Goal: Task Accomplishment & Management: Manage account settings

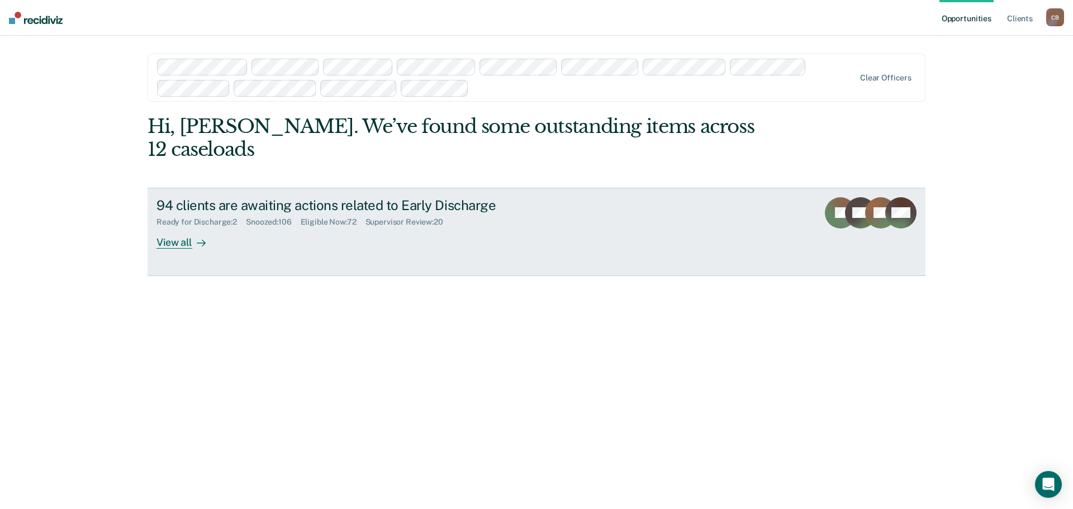
click at [411, 217] on div "Supervisor Review : 20" at bounding box center [408, 221] width 87 height 9
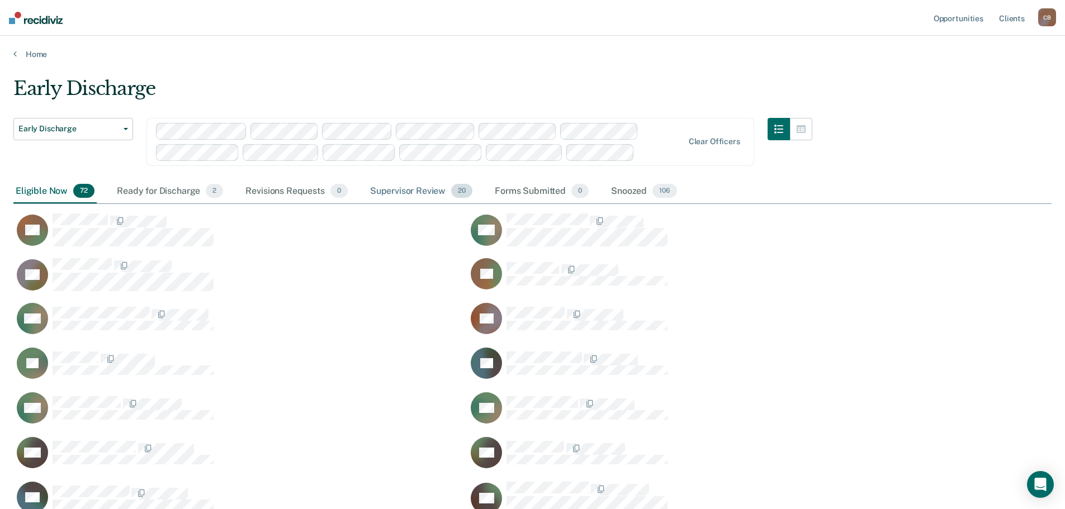
click at [407, 192] on div "Supervisor Review 20" at bounding box center [421, 191] width 107 height 25
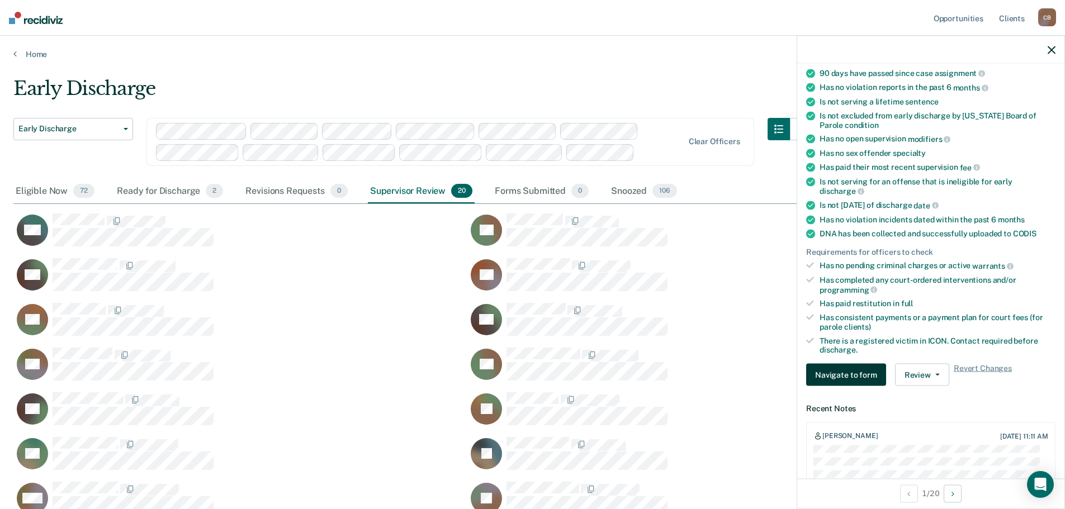
scroll to position [168, 0]
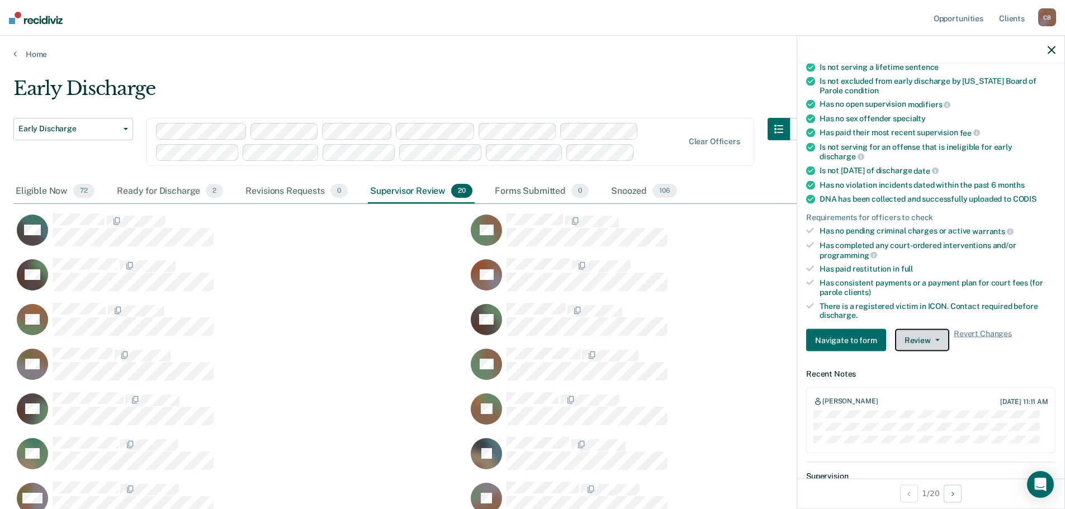
click at [927, 343] on button "Review" at bounding box center [922, 340] width 54 height 22
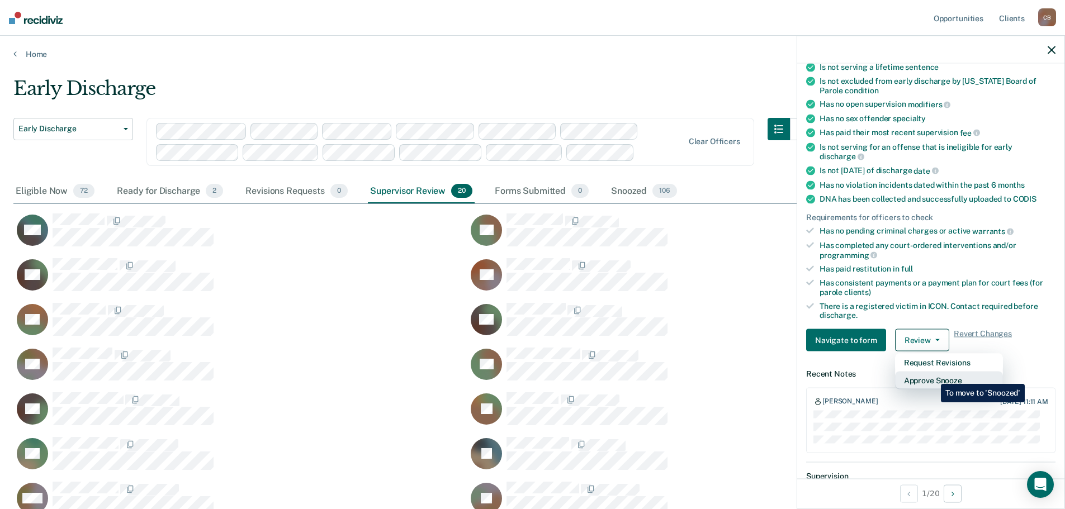
click at [932, 376] on button "Approve Snooze" at bounding box center [949, 381] width 108 height 18
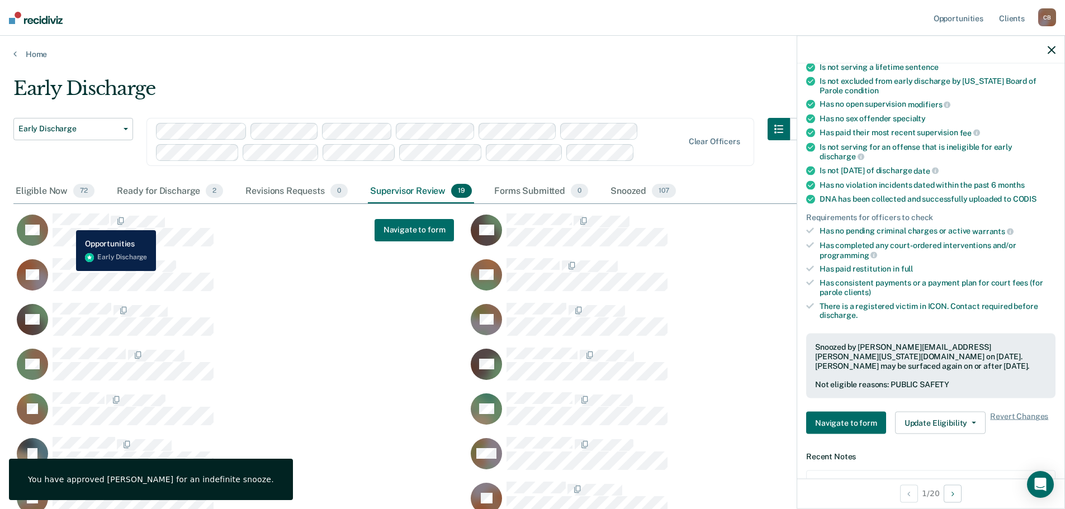
scroll to position [145, 0]
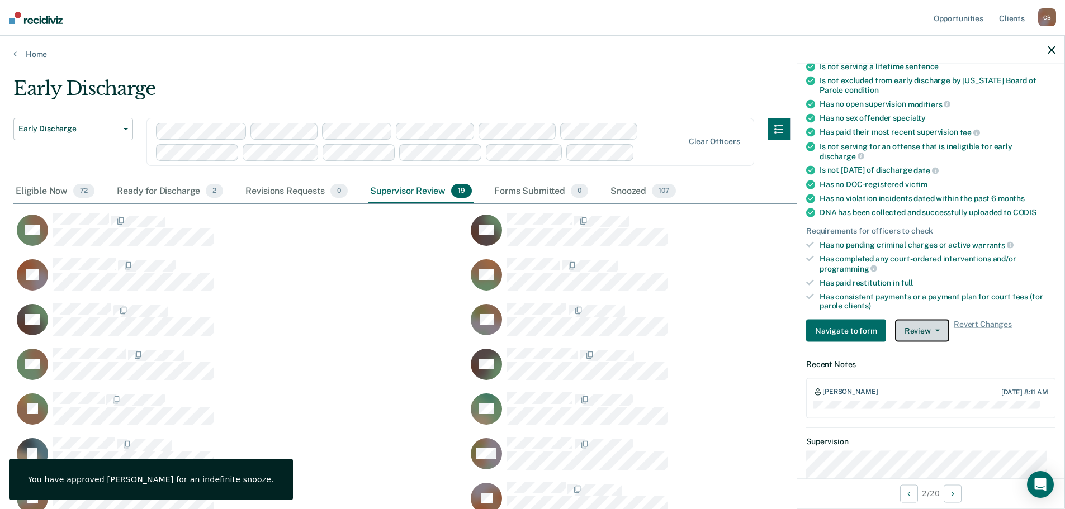
click at [934, 334] on button "Review" at bounding box center [922, 331] width 54 height 22
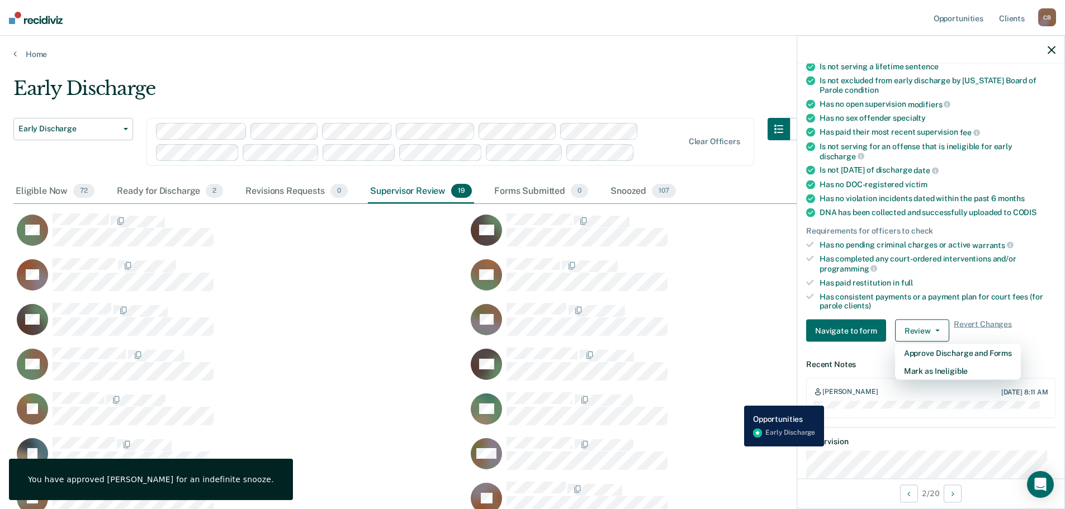
click at [735, 397] on div "AK Navigate to form" at bounding box center [687, 409] width 440 height 34
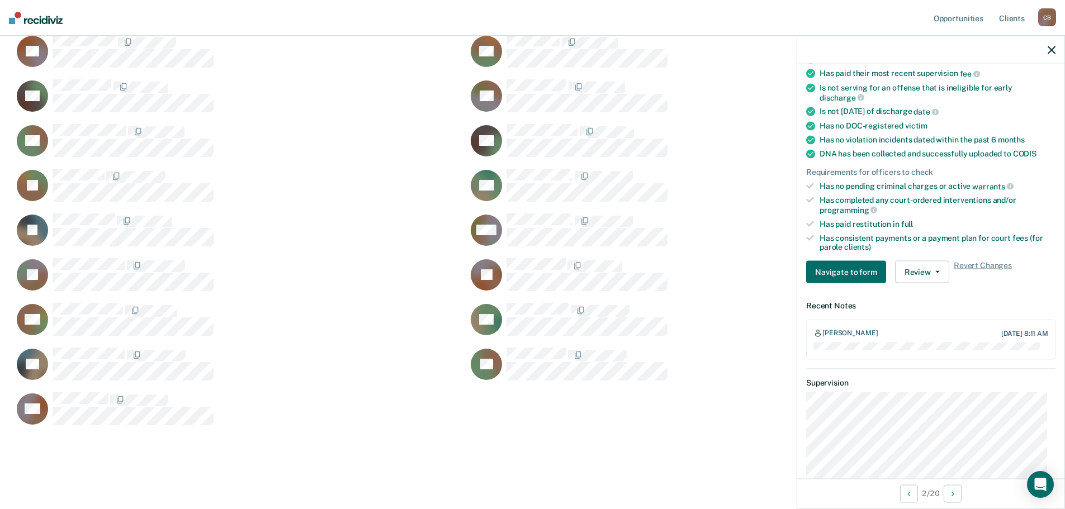
scroll to position [168, 0]
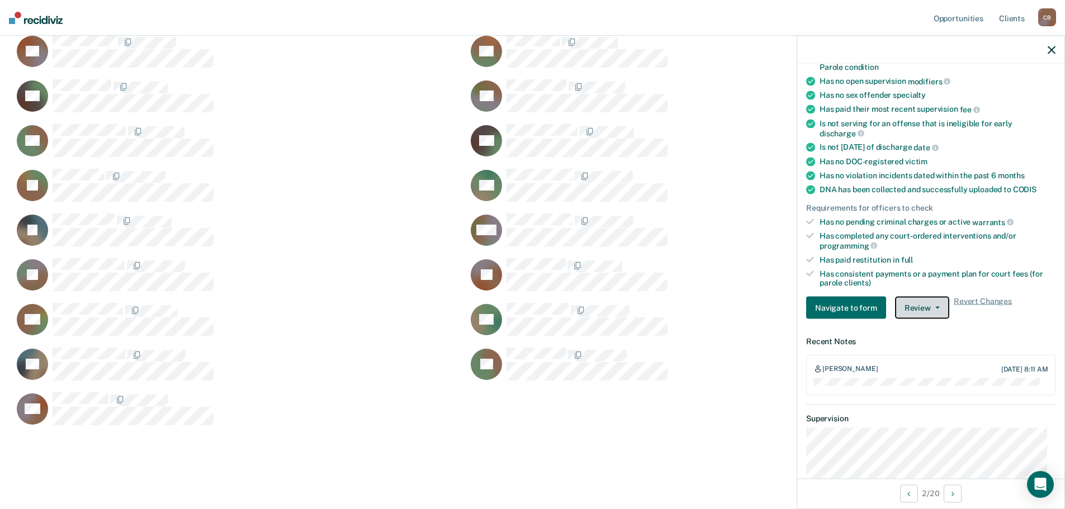
click at [927, 310] on button "Review" at bounding box center [922, 308] width 54 height 22
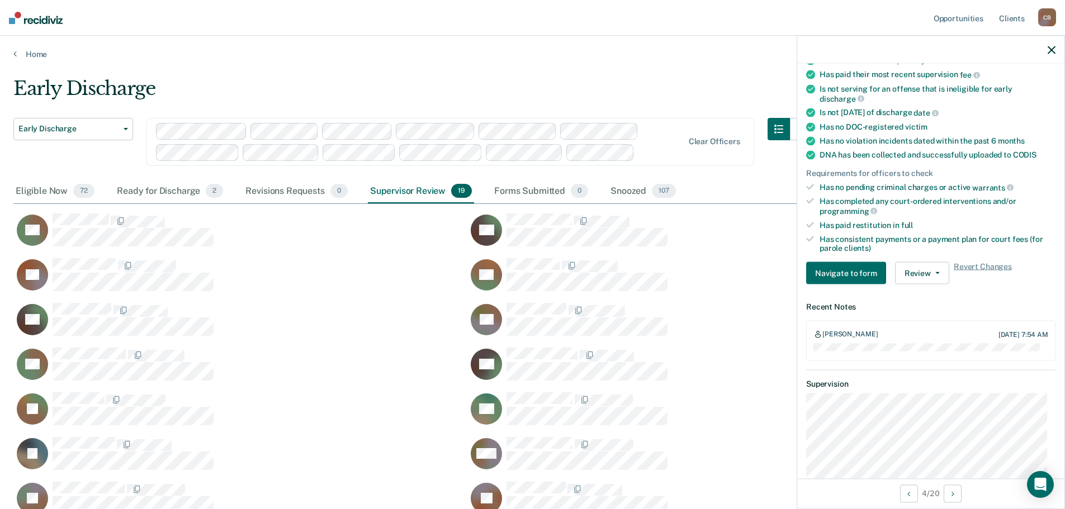
scroll to position [224, 0]
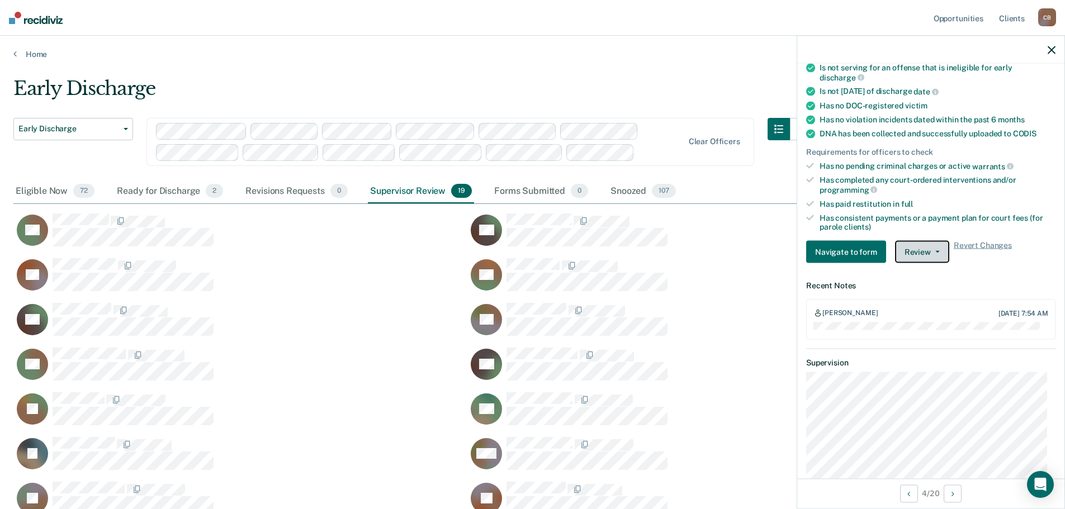
click at [930, 251] on span "button" at bounding box center [934, 252] width 9 height 2
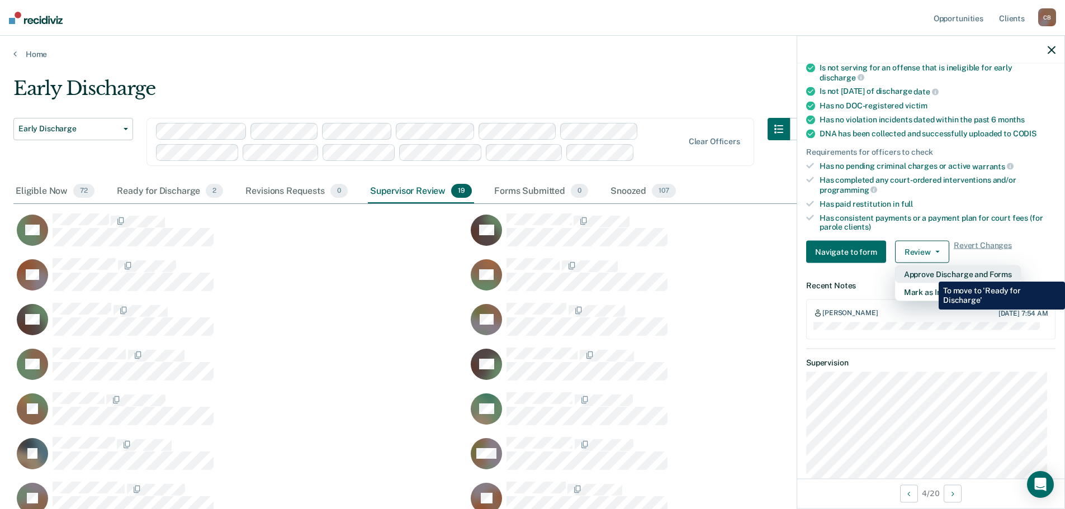
click at [930, 273] on button "Approve Discharge and Forms" at bounding box center [958, 274] width 126 height 18
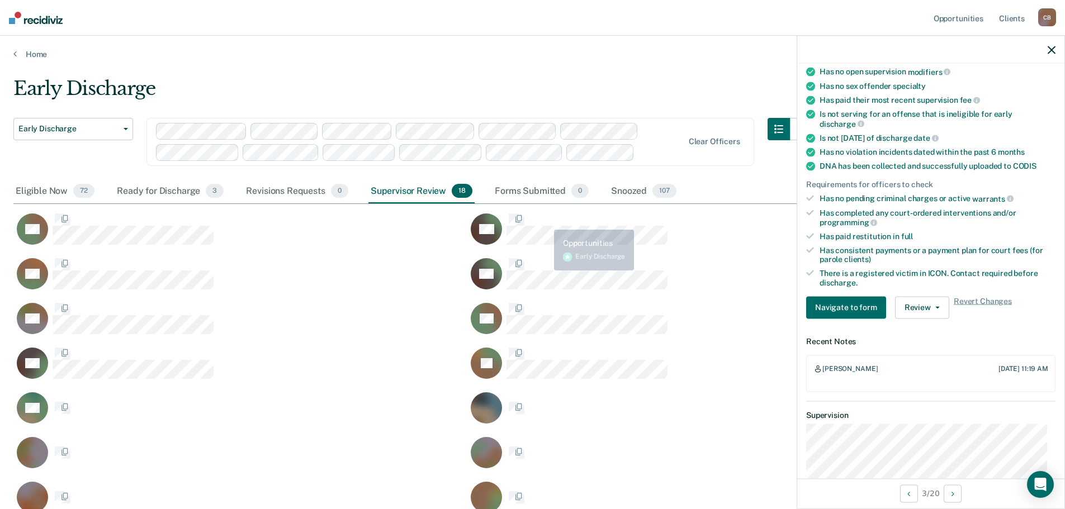
scroll to position [270, 0]
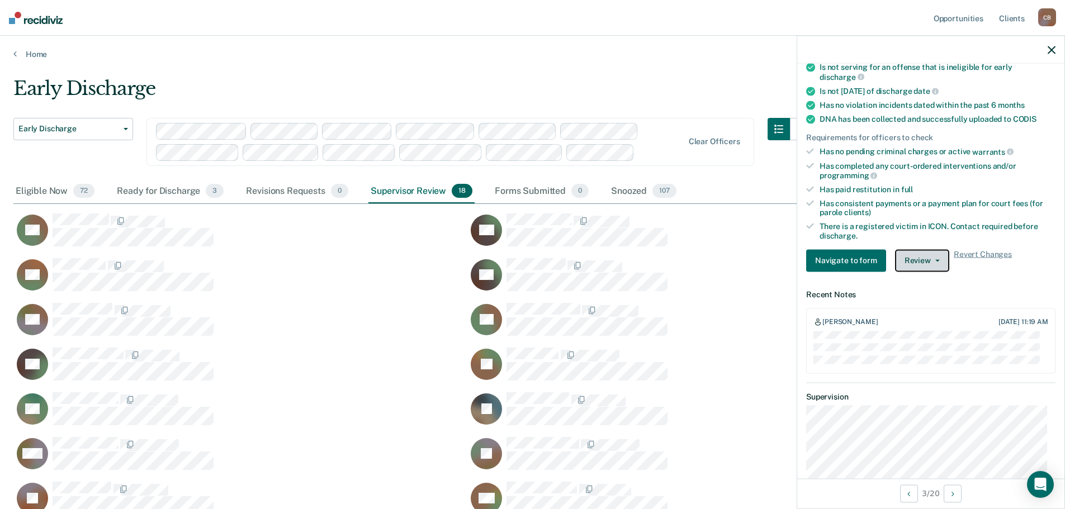
click at [935, 262] on button "Review" at bounding box center [922, 260] width 54 height 22
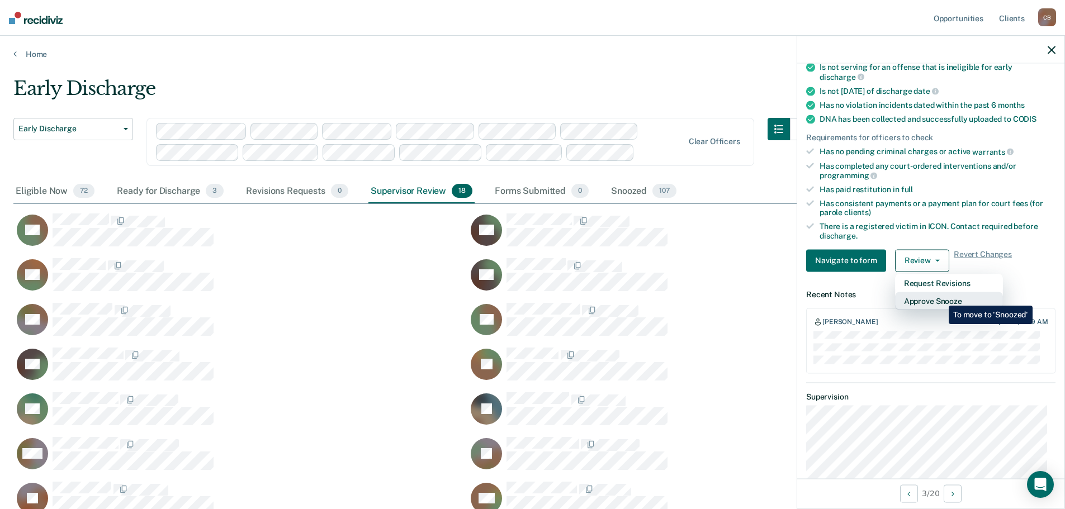
click at [940, 297] on button "Approve Snooze" at bounding box center [949, 301] width 108 height 18
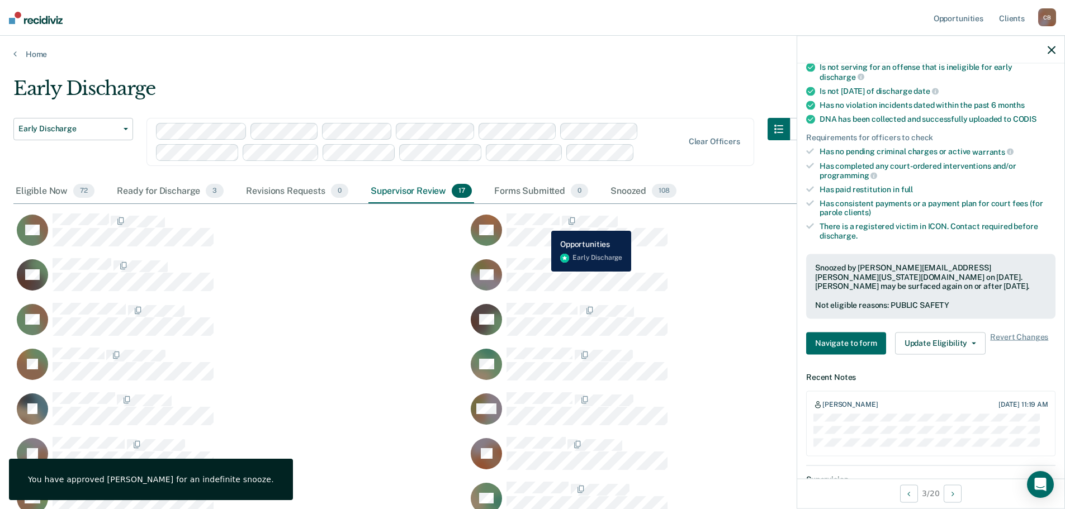
scroll to position [224, 0]
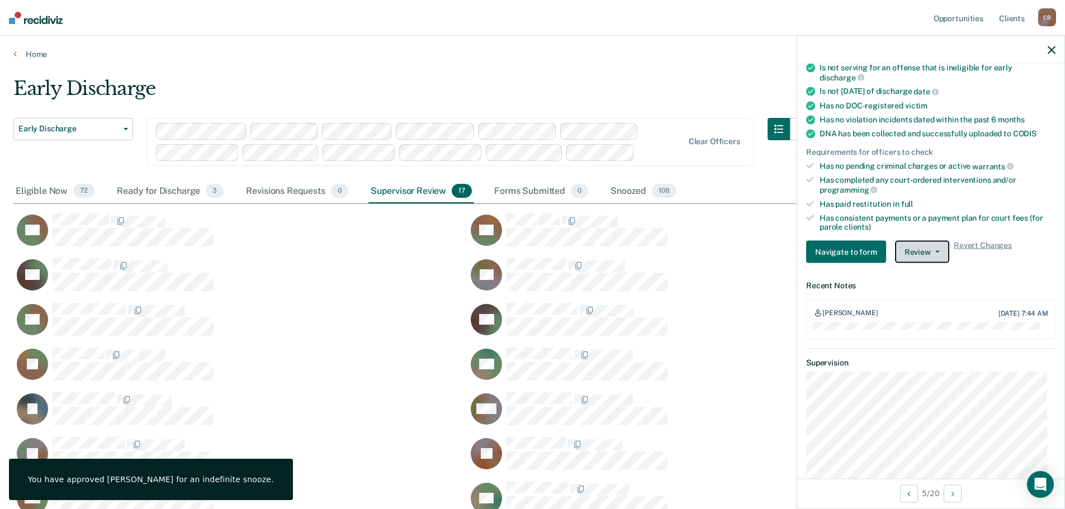
click at [935, 251] on icon "button" at bounding box center [937, 252] width 4 height 2
click at [926, 249] on button "Review" at bounding box center [922, 252] width 54 height 22
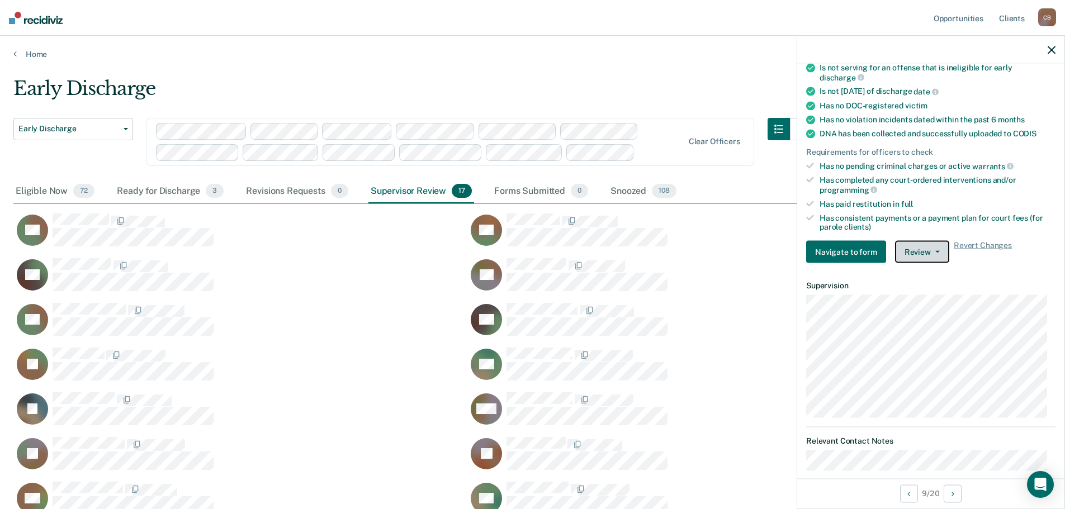
click at [922, 255] on button "Review" at bounding box center [922, 252] width 54 height 22
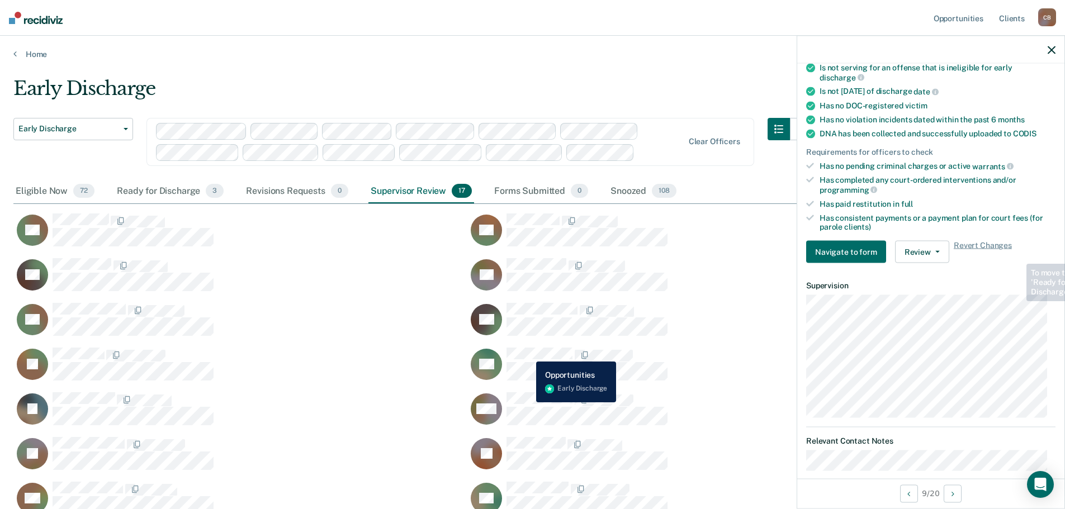
scroll to position [187, 0]
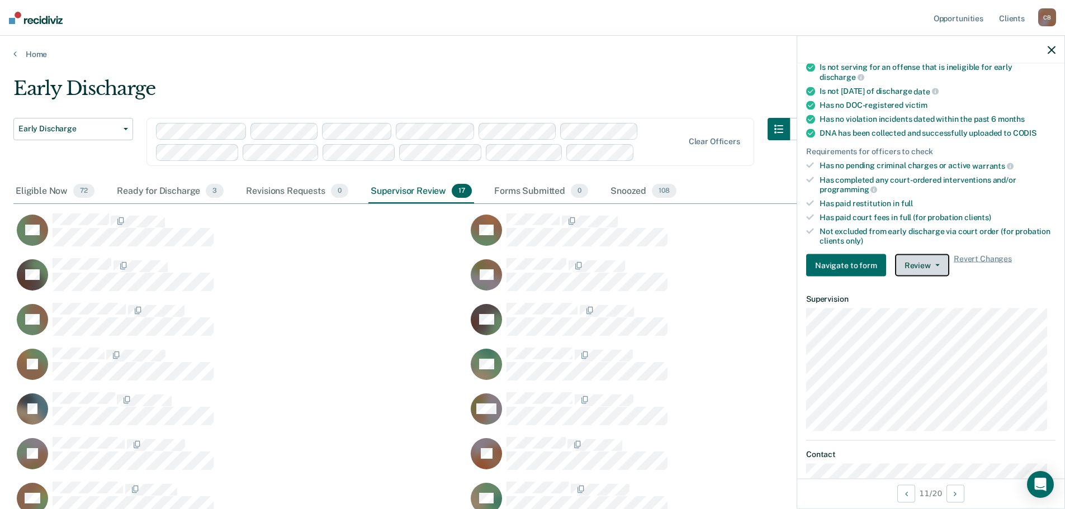
click at [921, 268] on button "Review" at bounding box center [922, 265] width 54 height 22
click at [931, 262] on button "Review" at bounding box center [922, 265] width 54 height 22
click at [935, 262] on button "Review" at bounding box center [922, 265] width 54 height 22
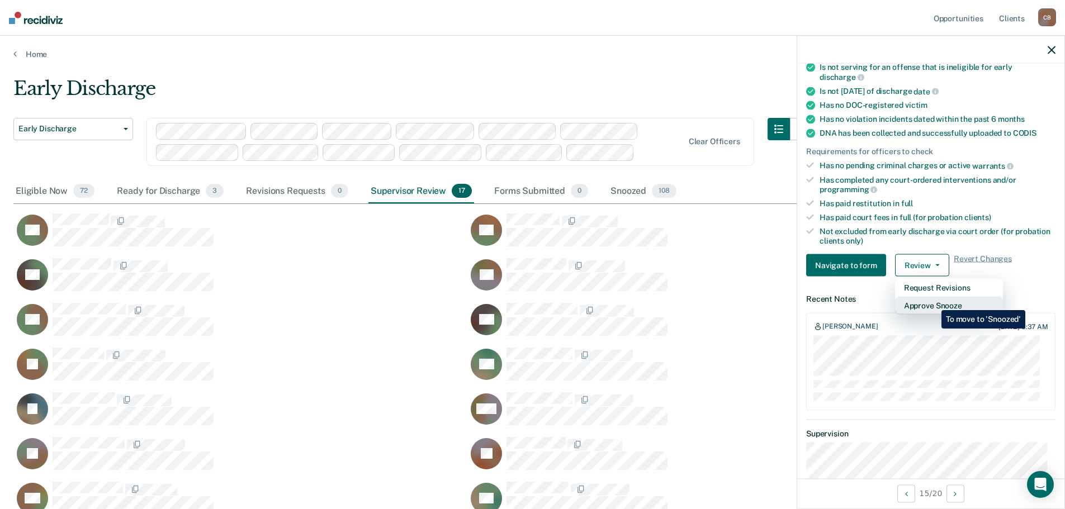
click at [933, 302] on button "Approve Snooze" at bounding box center [949, 306] width 108 height 18
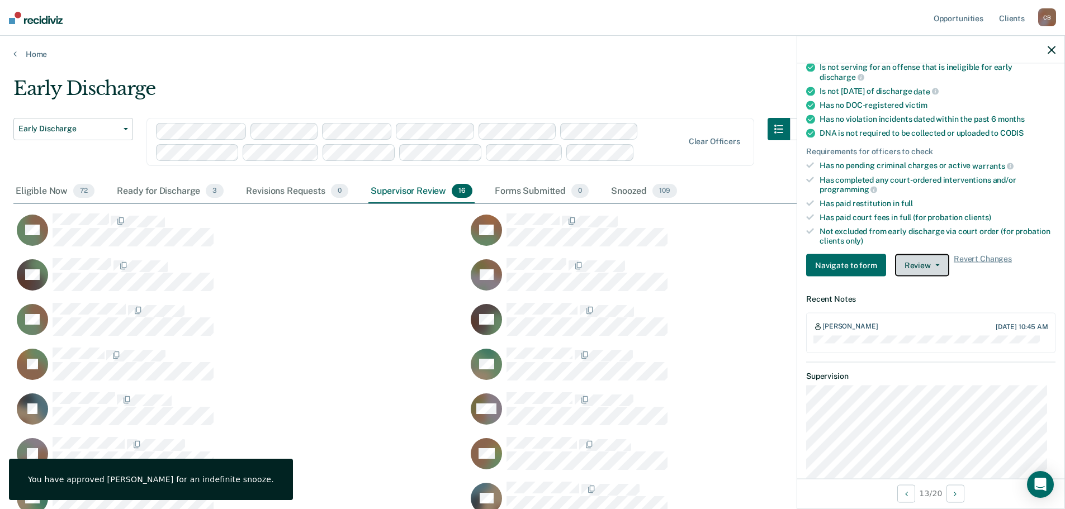
click at [935, 265] on icon "button" at bounding box center [937, 265] width 4 height 2
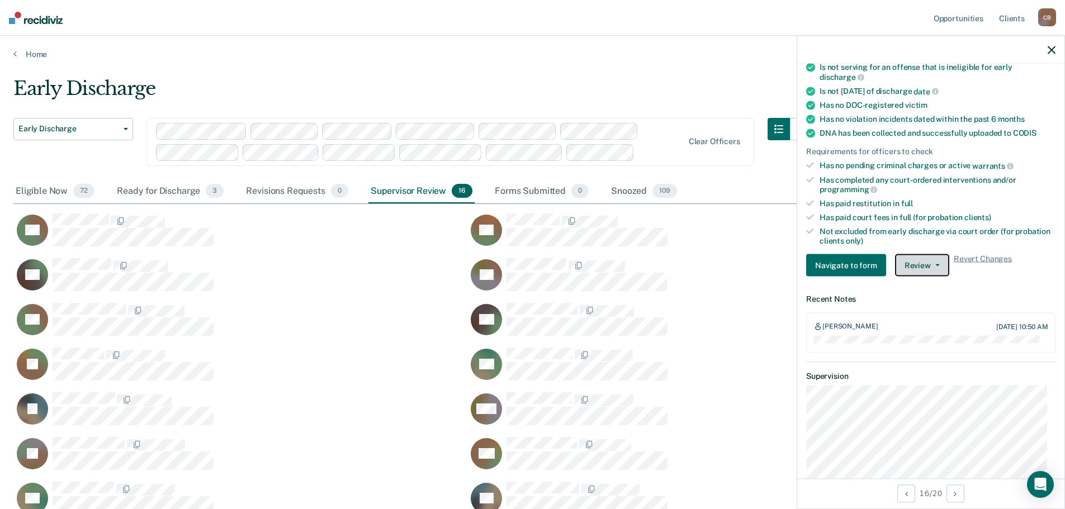
click at [936, 264] on icon "button" at bounding box center [937, 265] width 4 height 2
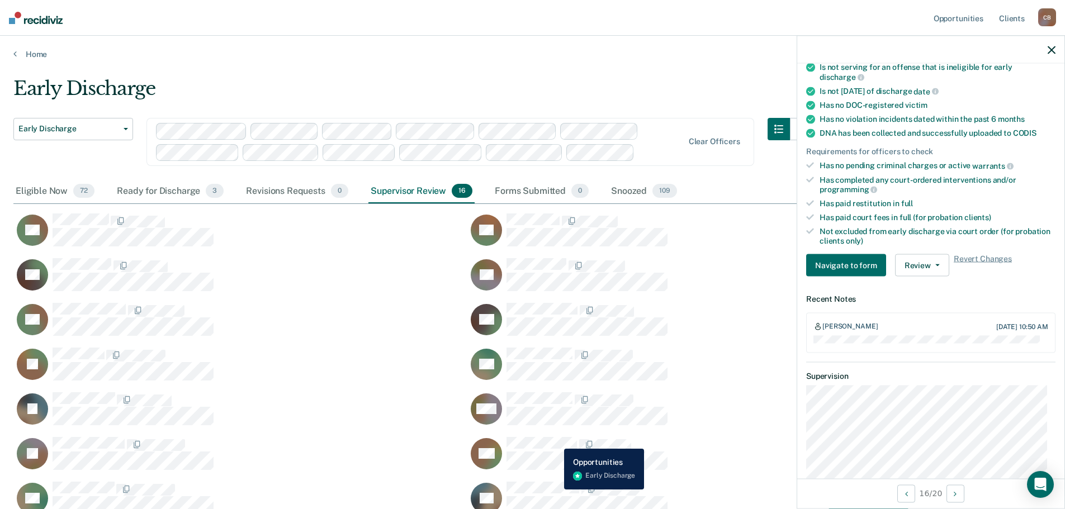
scroll to position [210, 0]
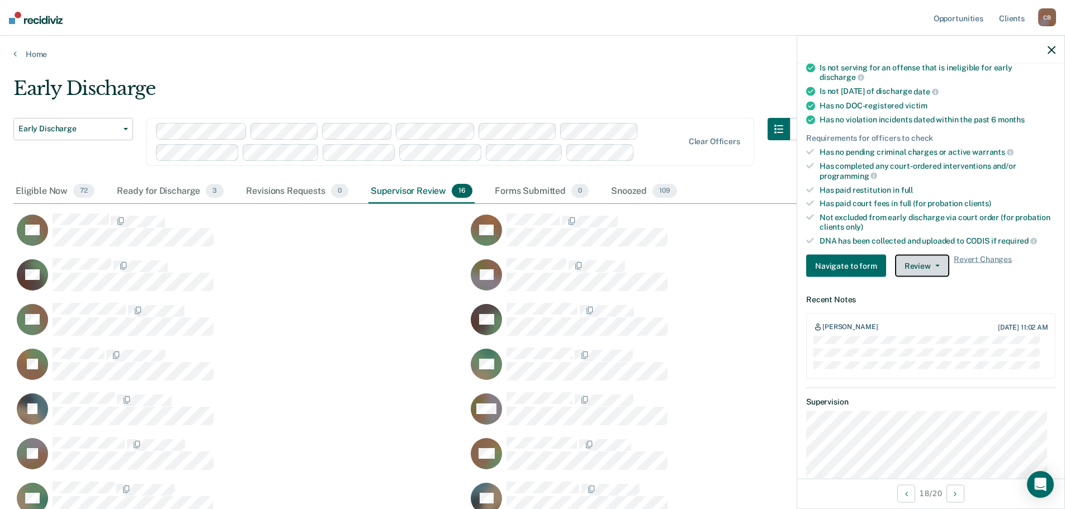
click at [931, 270] on button "Review" at bounding box center [922, 266] width 54 height 22
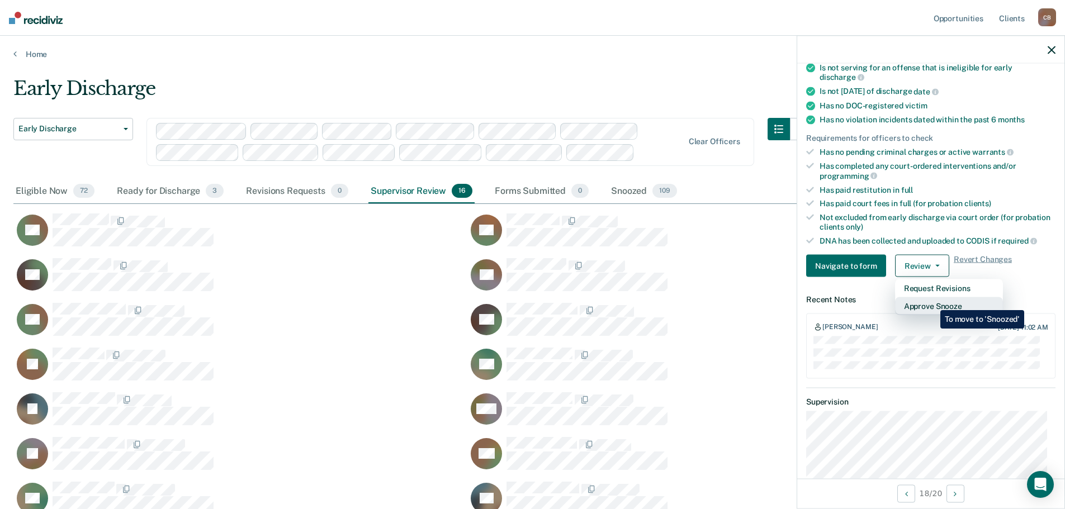
click at [932, 302] on button "Approve Snooze" at bounding box center [949, 306] width 108 height 18
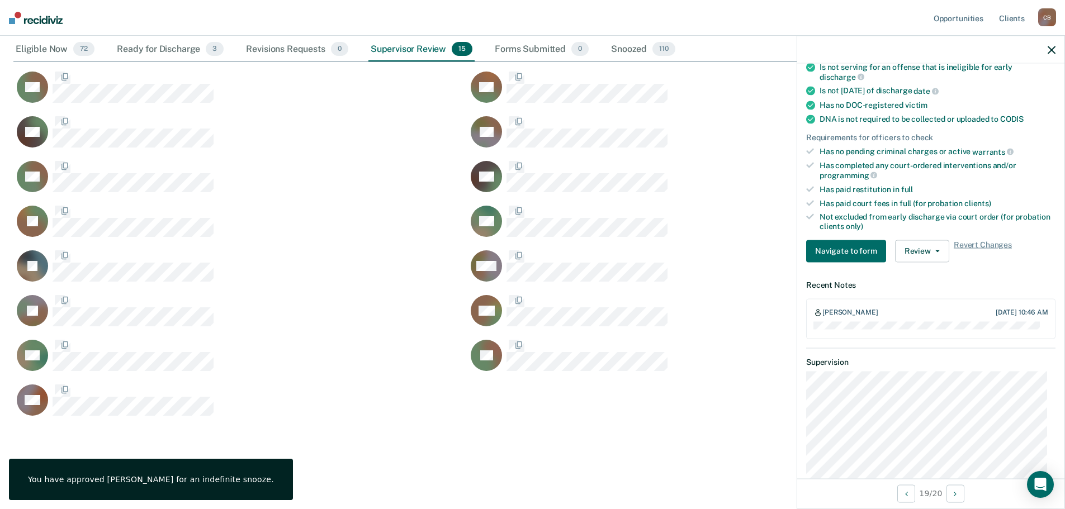
scroll to position [210, 0]
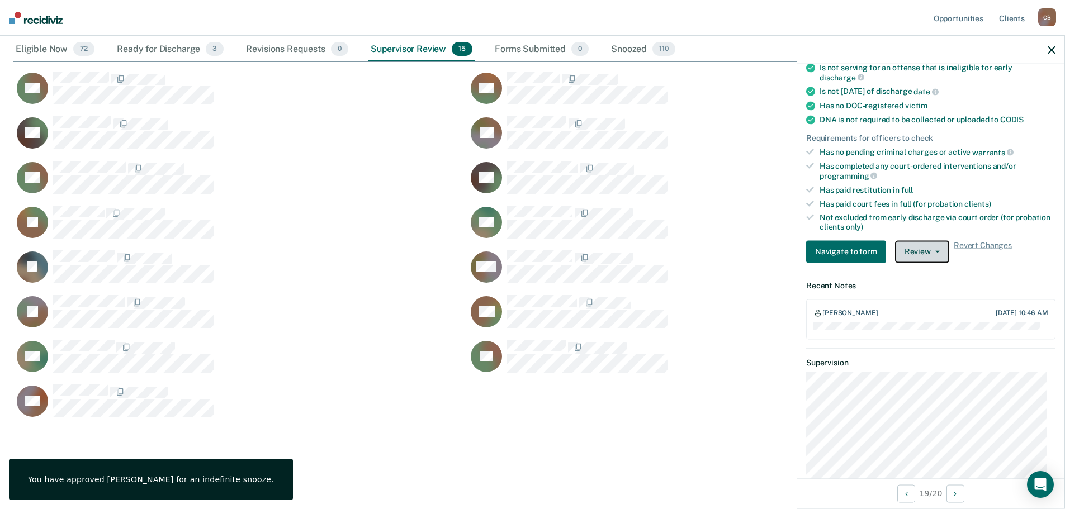
click at [930, 248] on button "Review" at bounding box center [922, 251] width 54 height 22
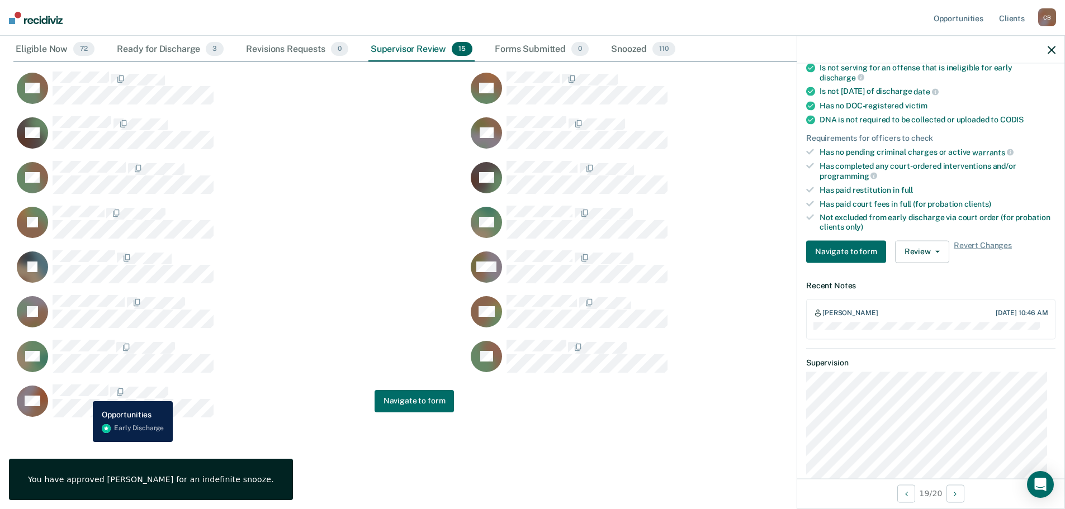
scroll to position [210, 0]
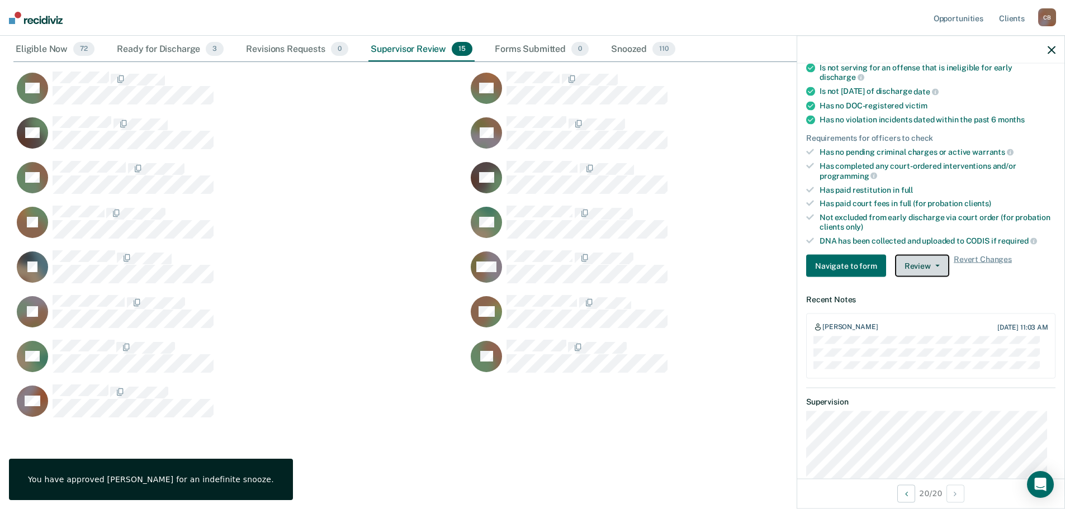
click at [931, 267] on button "Review" at bounding box center [922, 266] width 54 height 22
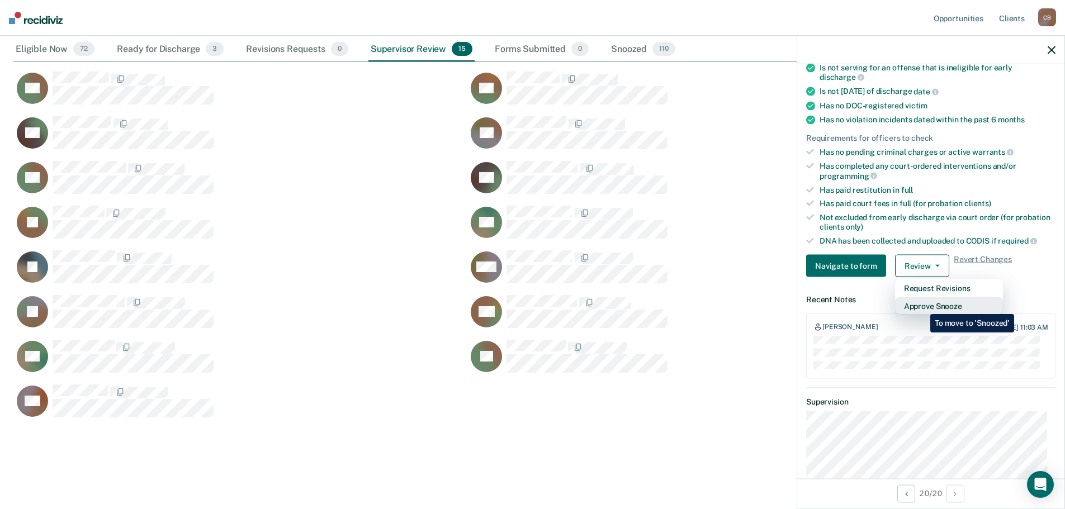
click at [921, 306] on button "Approve Snooze" at bounding box center [949, 306] width 108 height 18
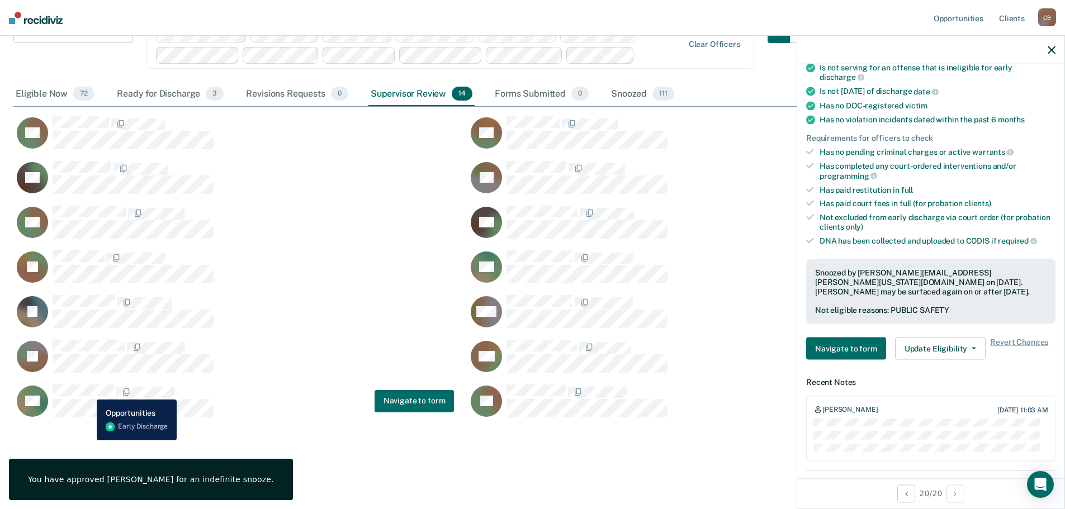
scroll to position [187, 0]
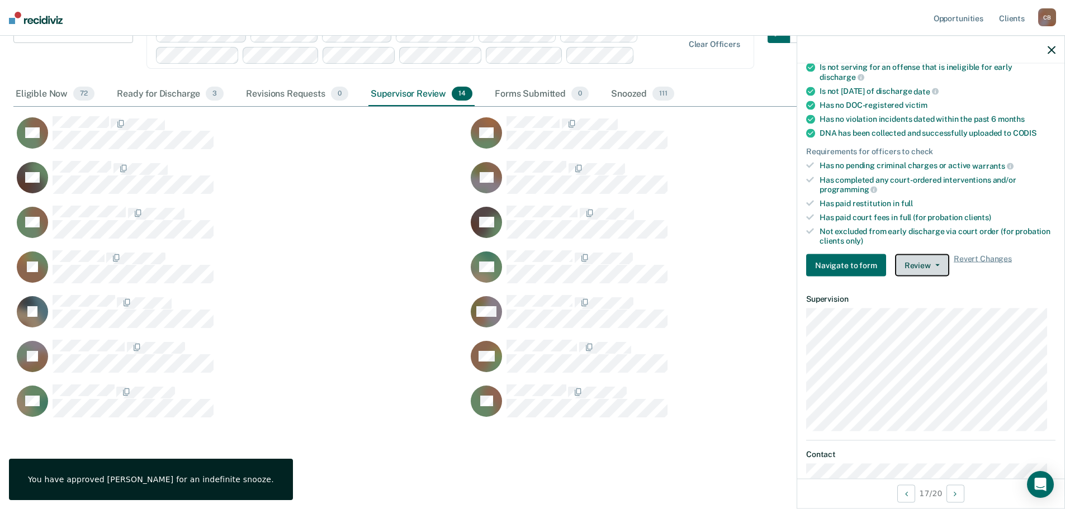
click at [931, 270] on button "Review" at bounding box center [922, 265] width 54 height 22
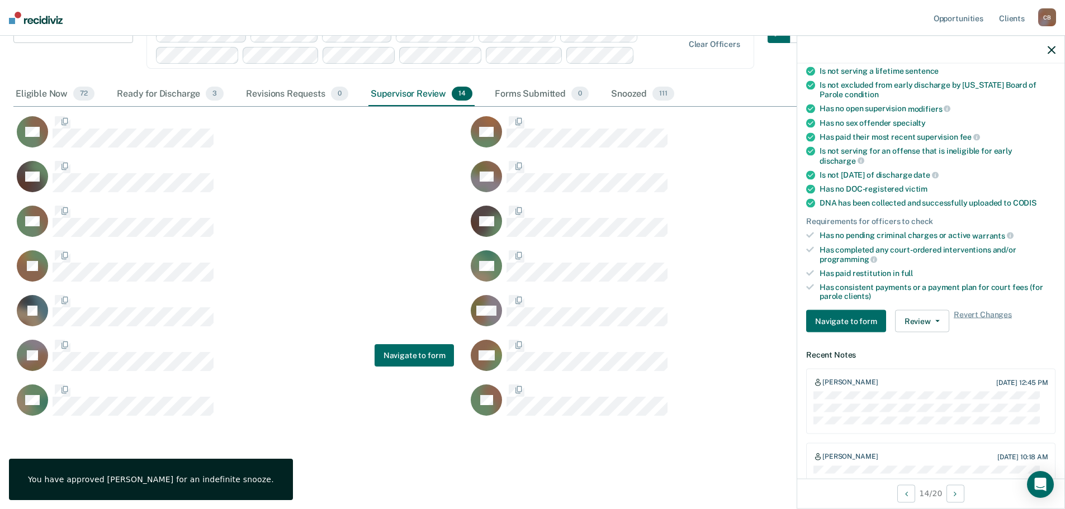
scroll to position [270, 0]
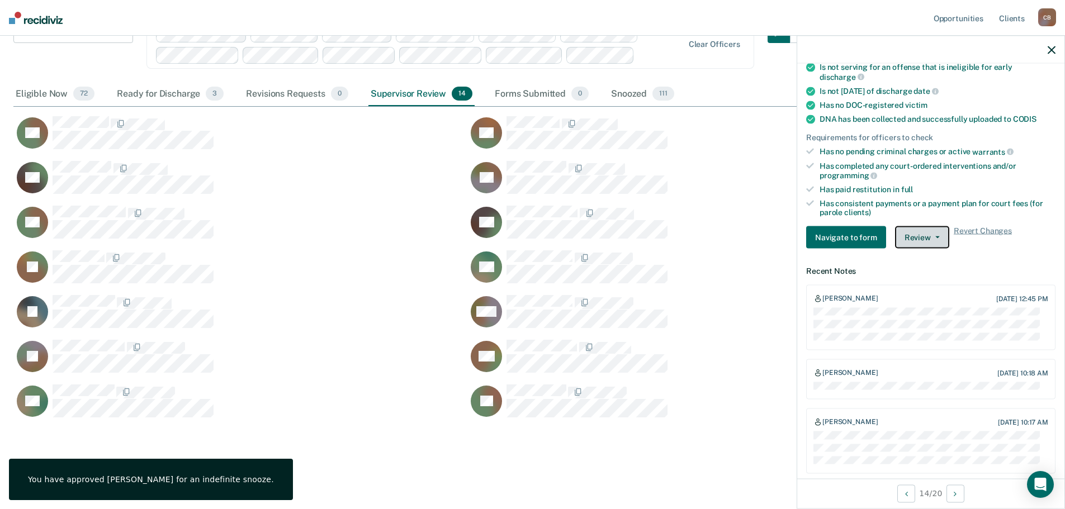
click at [935, 236] on icon "button" at bounding box center [937, 237] width 4 height 2
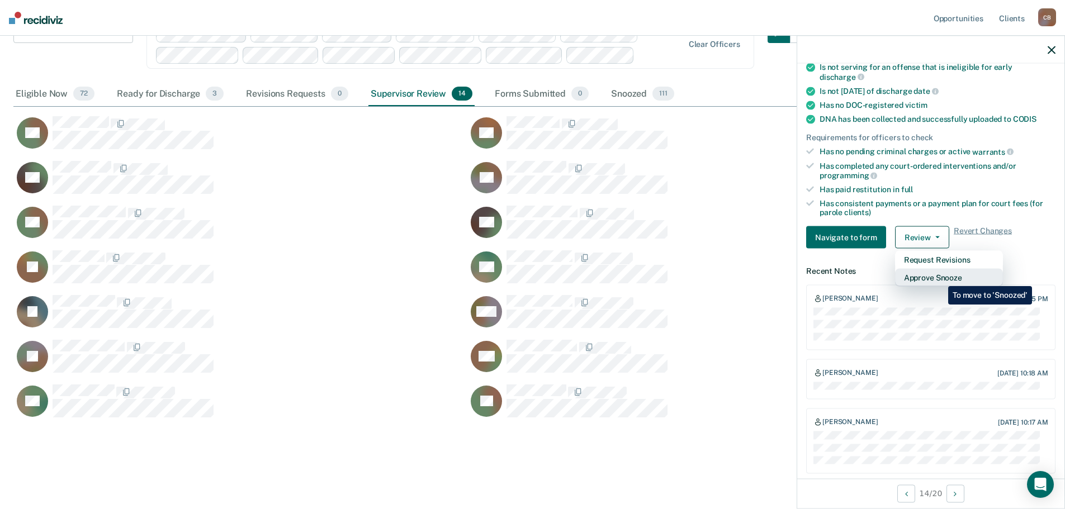
click at [939, 278] on button "Approve Snooze" at bounding box center [949, 278] width 108 height 18
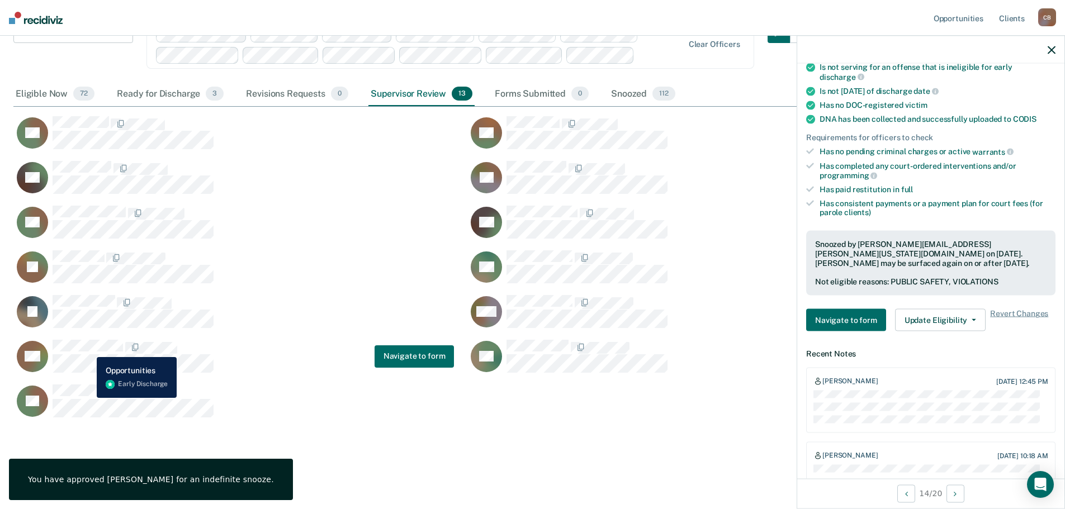
scroll to position [187, 0]
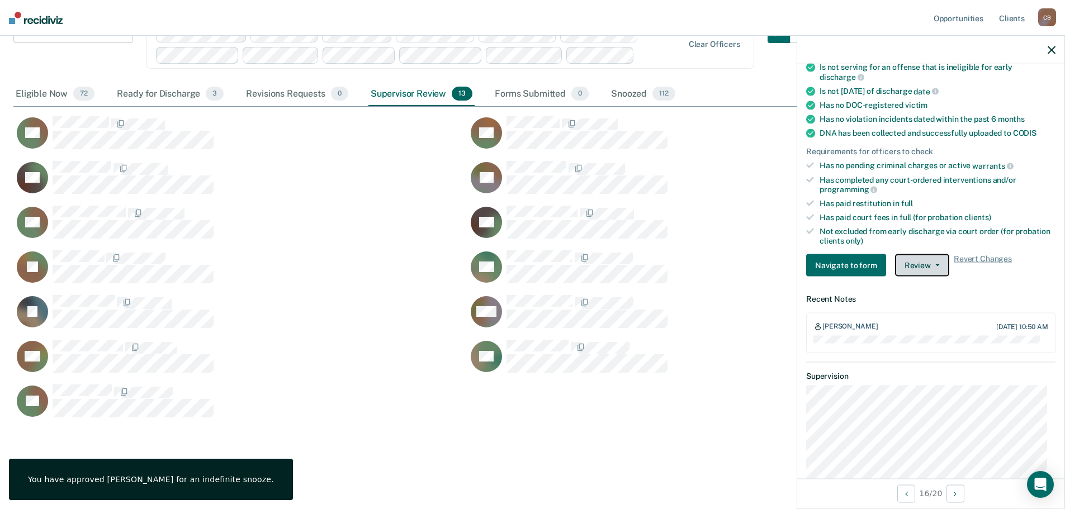
click at [923, 266] on button "Review" at bounding box center [922, 265] width 54 height 22
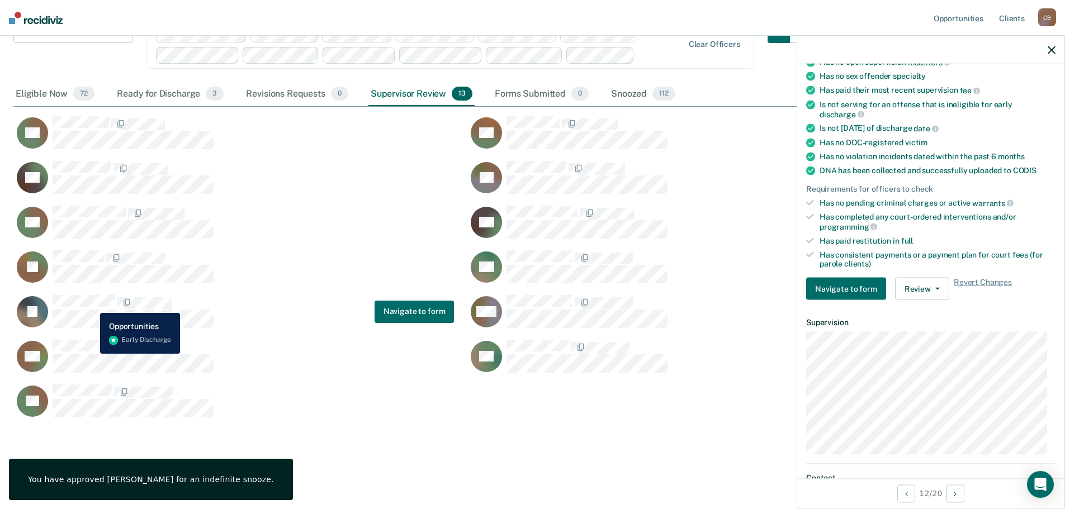
scroll to position [224, 0]
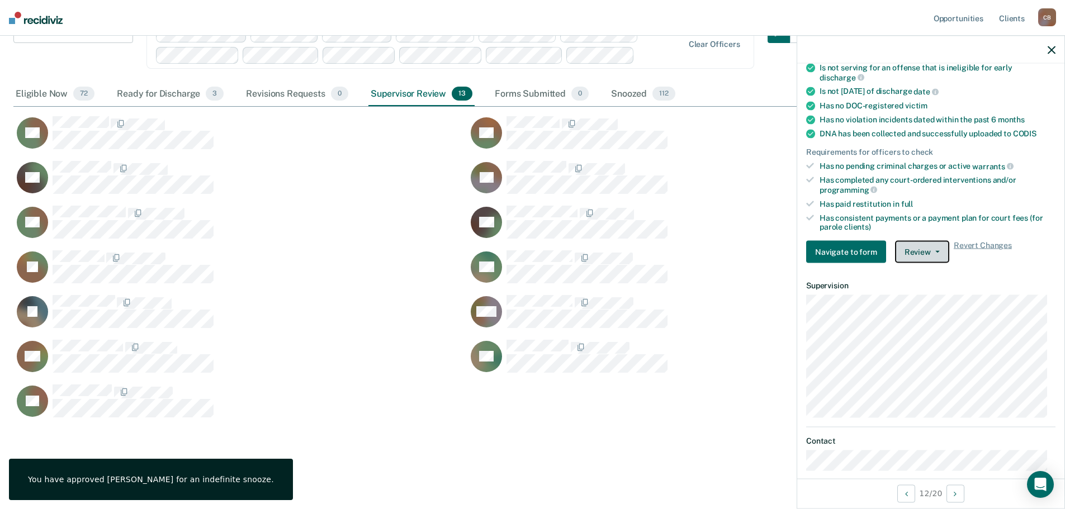
click at [931, 254] on button "Review" at bounding box center [922, 252] width 54 height 22
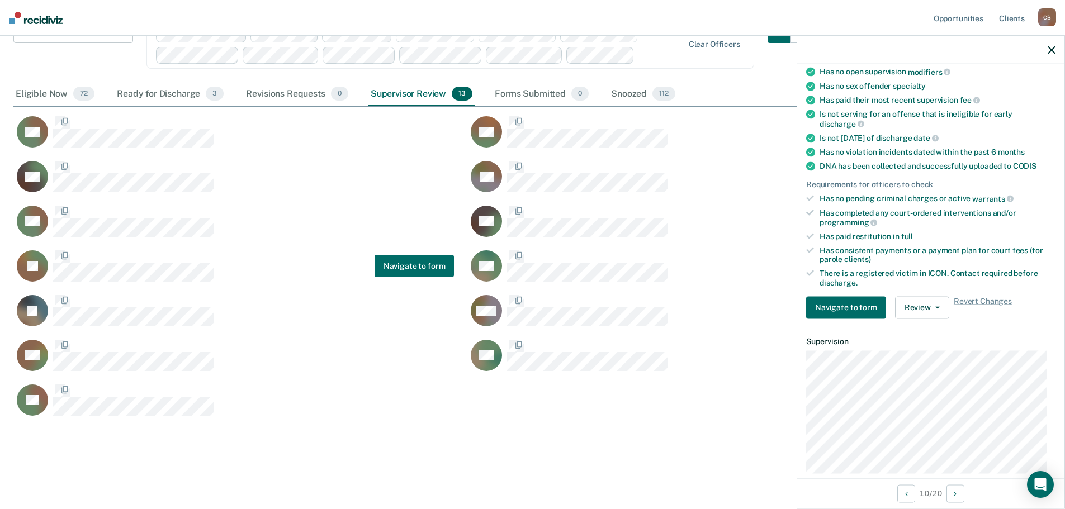
scroll to position [270, 0]
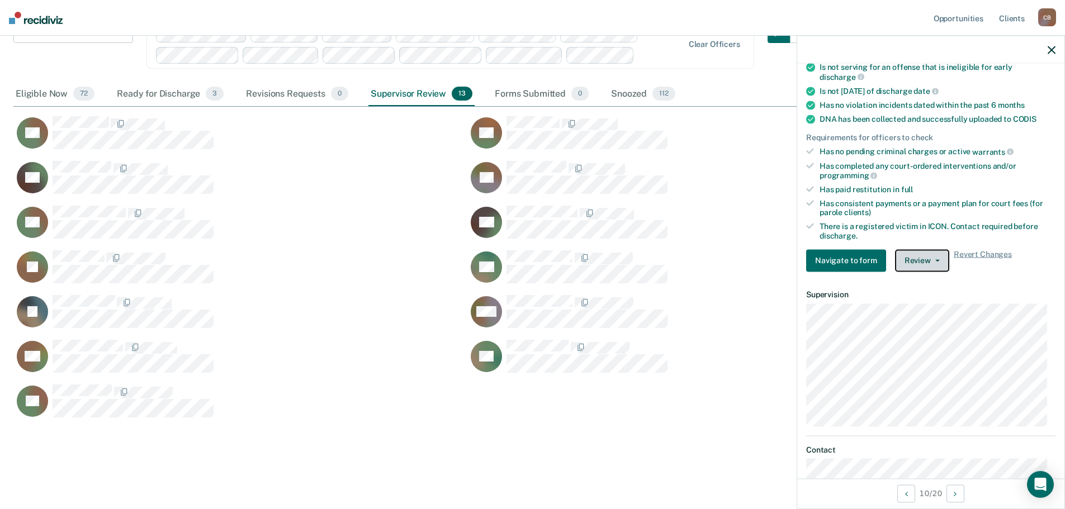
click at [924, 258] on button "Review" at bounding box center [922, 260] width 54 height 22
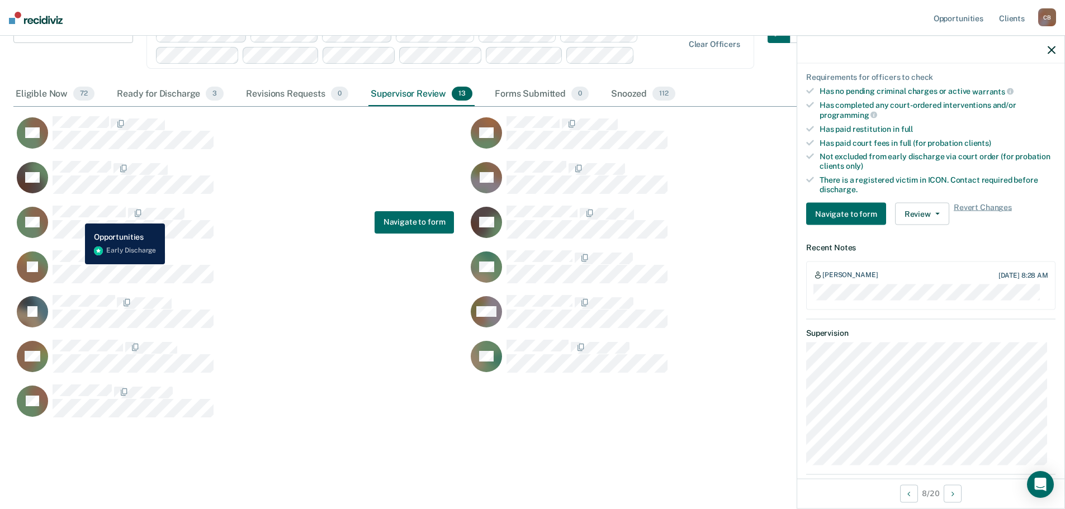
scroll to position [210, 0]
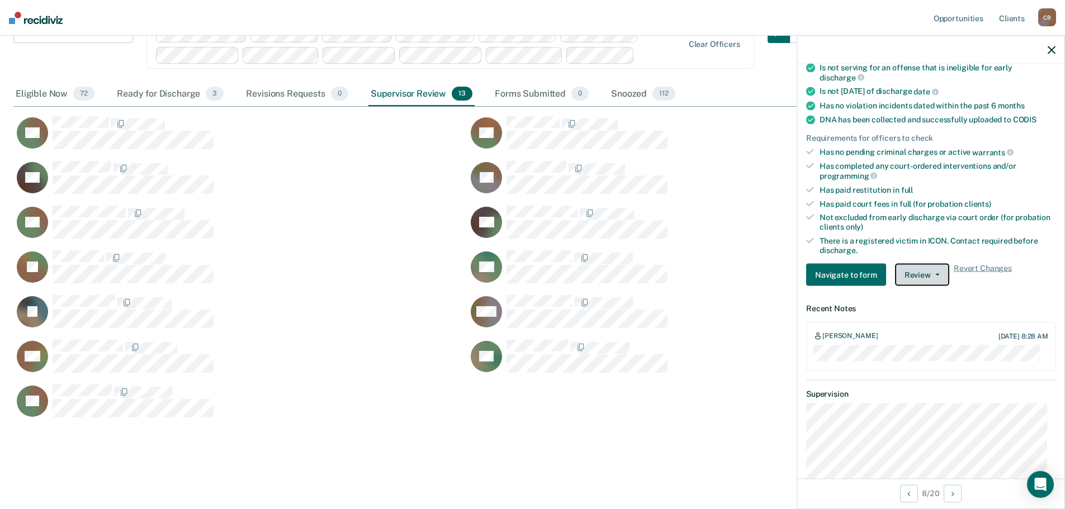
click at [928, 277] on button "Review" at bounding box center [922, 275] width 54 height 22
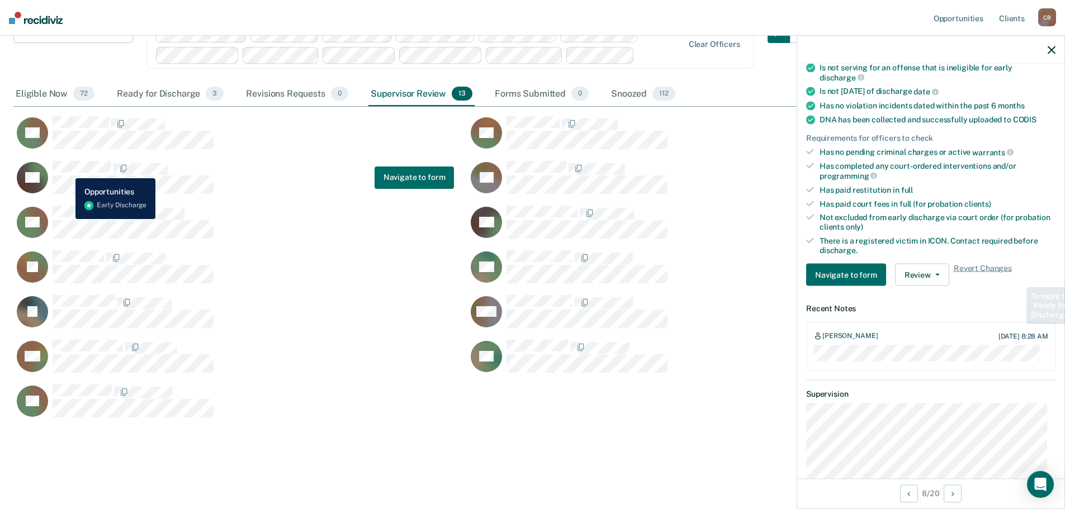
scroll to position [247, 0]
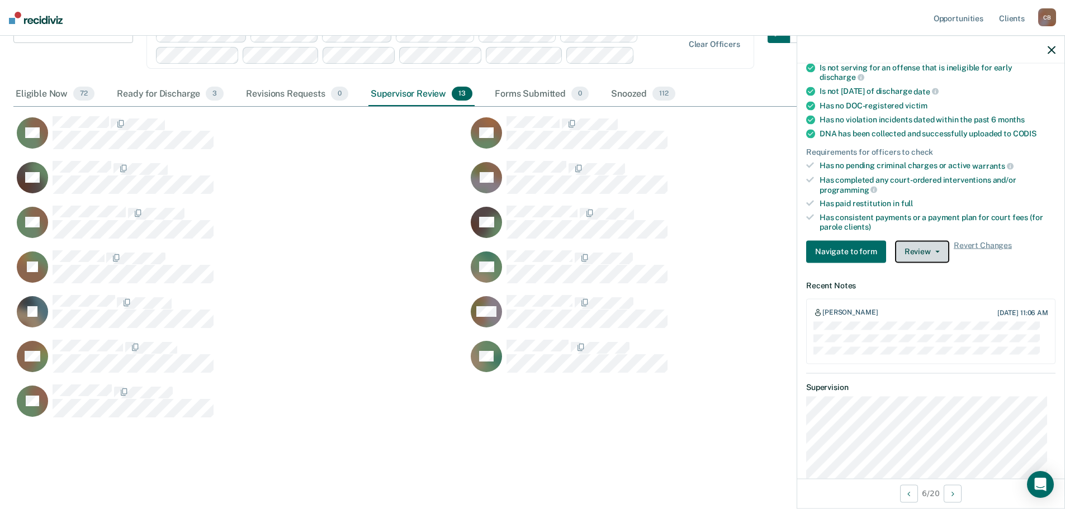
click at [931, 252] on button "Review" at bounding box center [922, 251] width 54 height 22
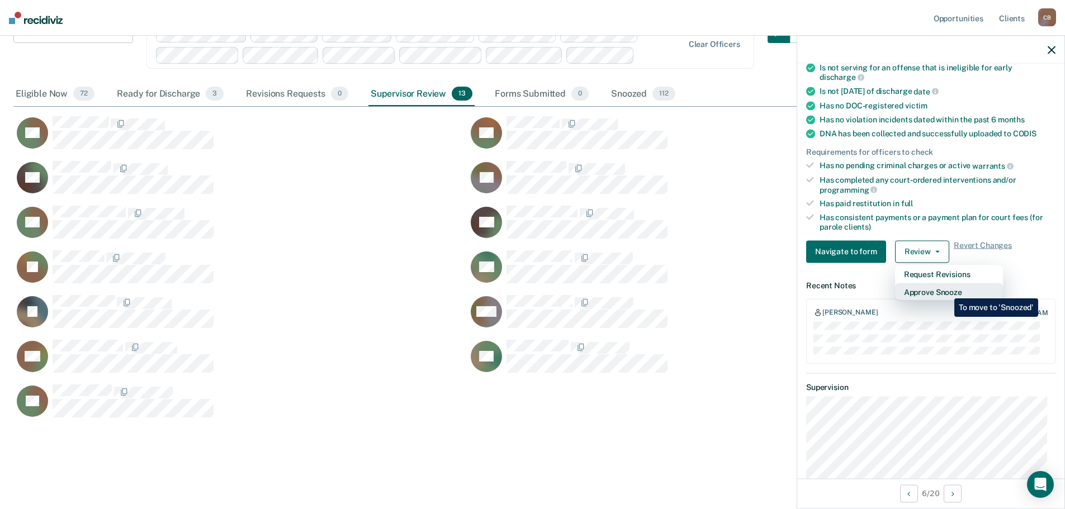
click at [946, 290] on button "Approve Snooze" at bounding box center [949, 292] width 108 height 18
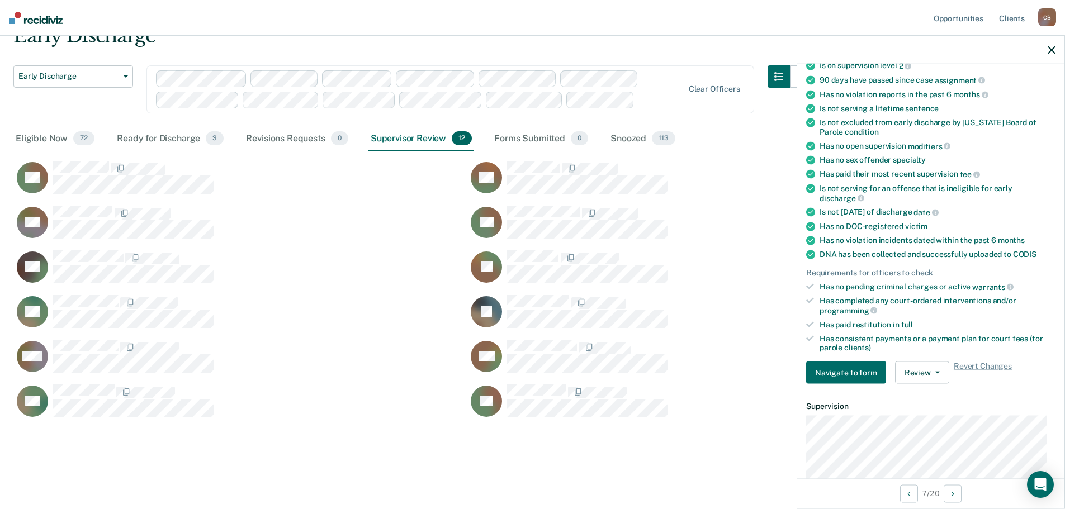
scroll to position [112, 0]
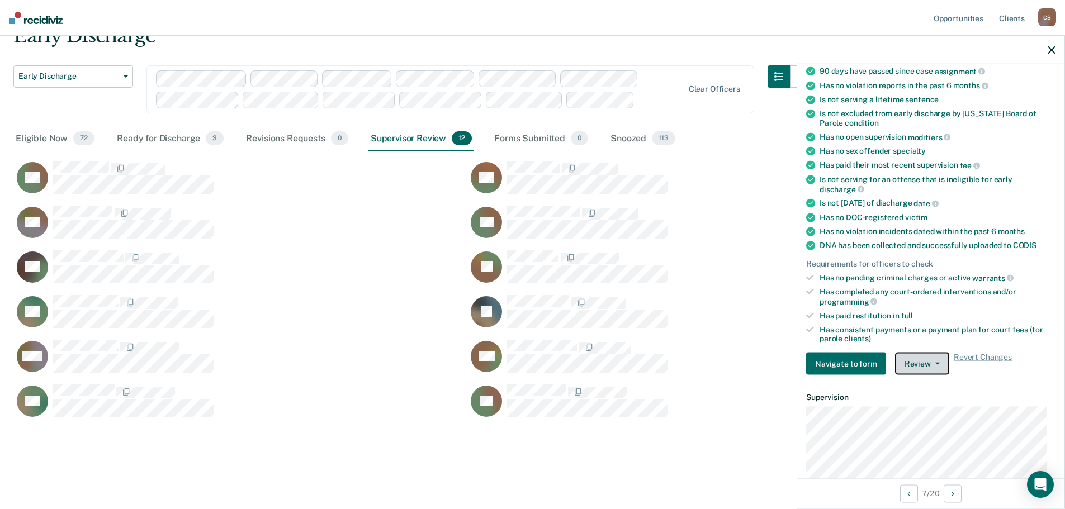
click at [927, 358] on button "Review" at bounding box center [922, 364] width 54 height 22
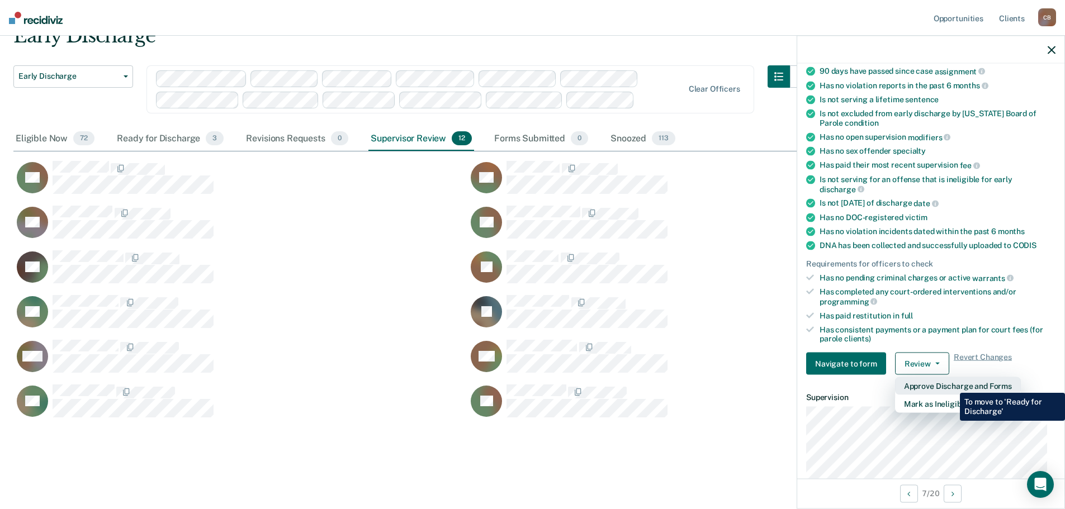
click at [951, 384] on button "Approve Discharge and Forms" at bounding box center [958, 386] width 126 height 18
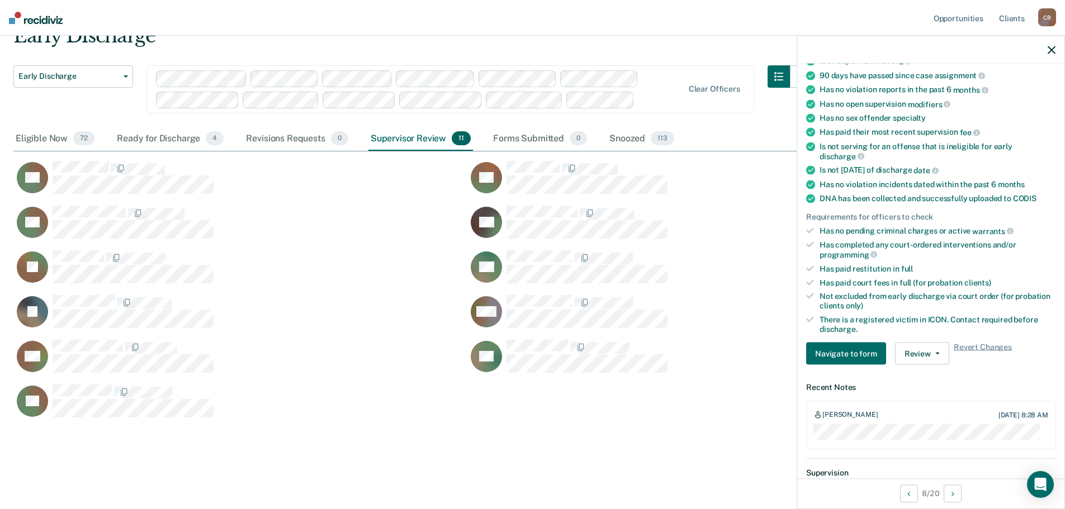
scroll to position [168, 0]
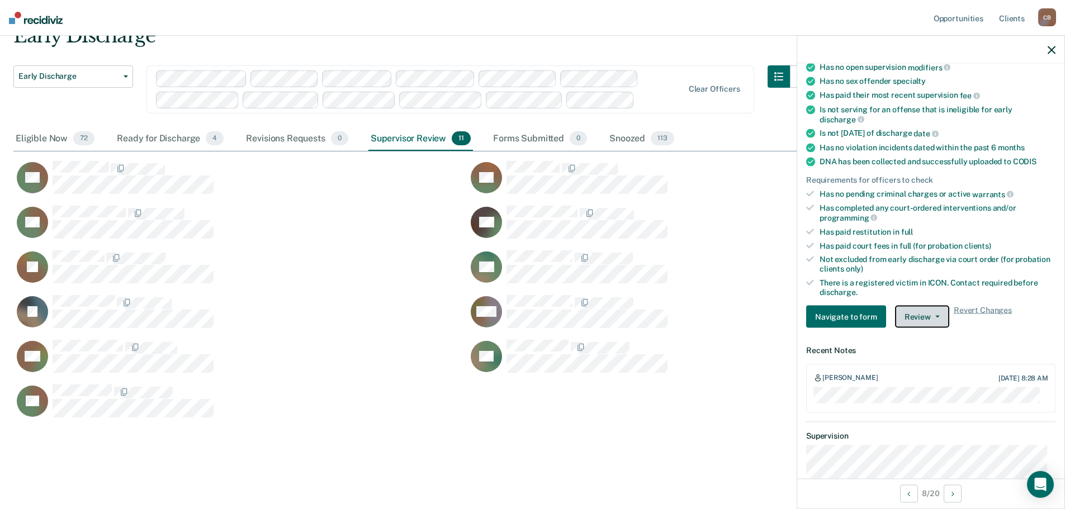
click at [920, 316] on button "Review" at bounding box center [922, 317] width 54 height 22
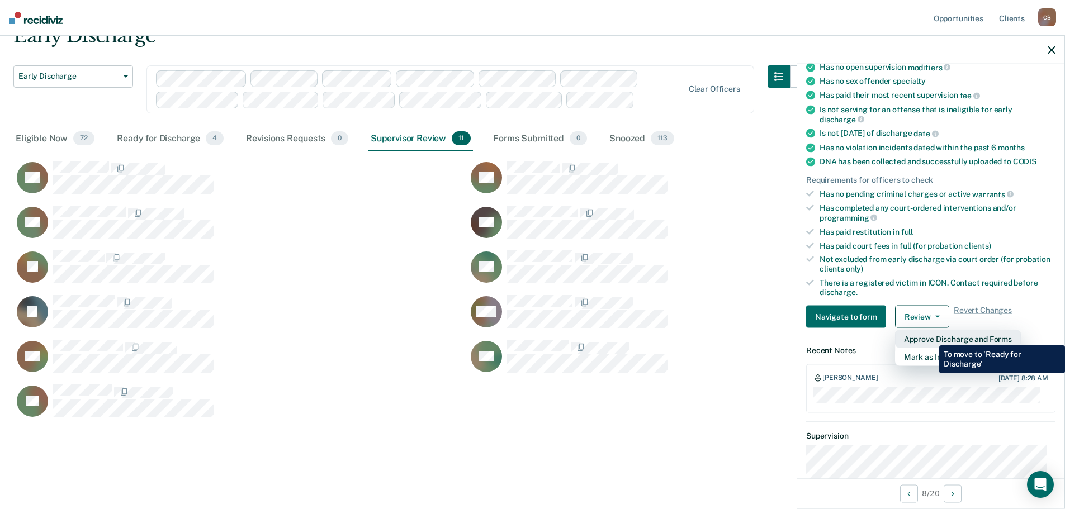
click at [930, 337] on button "Approve Discharge and Forms" at bounding box center [958, 339] width 126 height 18
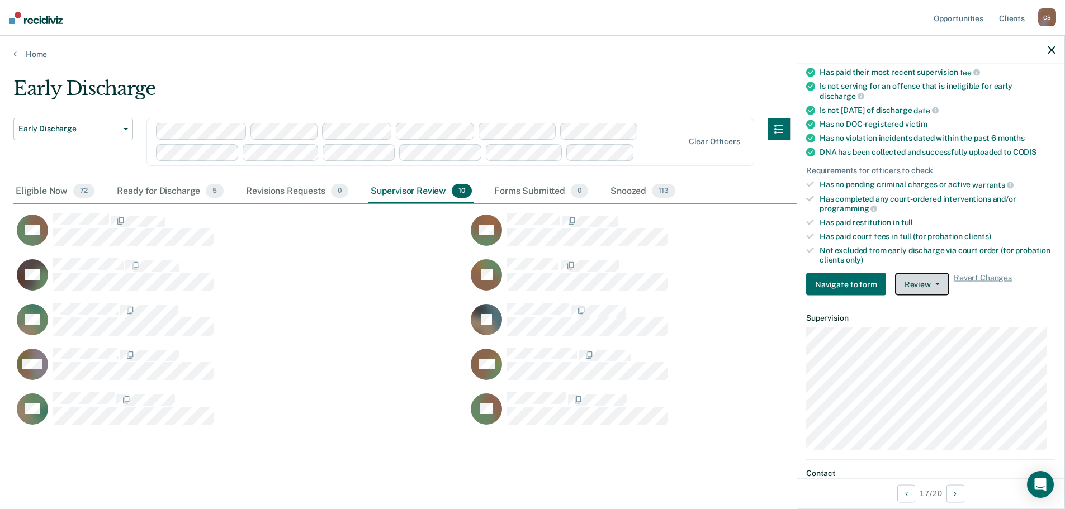
click at [918, 288] on button "Review" at bounding box center [922, 284] width 54 height 22
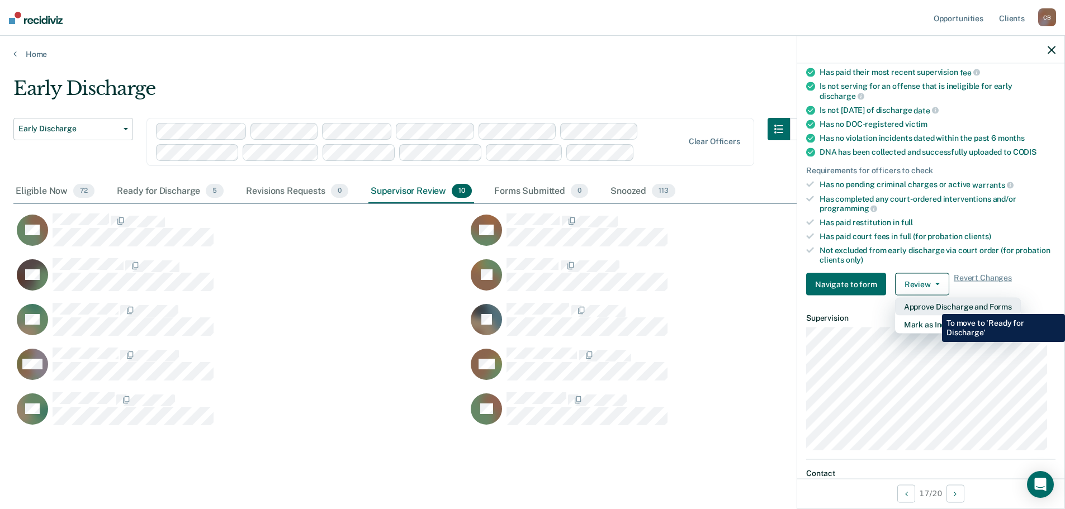
click at [933, 306] on button "Approve Discharge and Forms" at bounding box center [958, 307] width 126 height 18
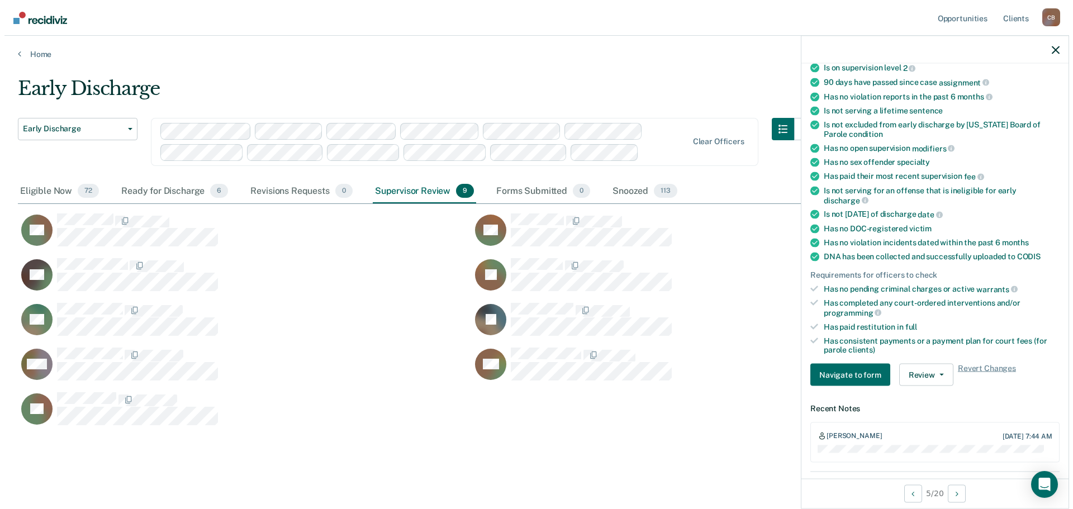
scroll to position [112, 0]
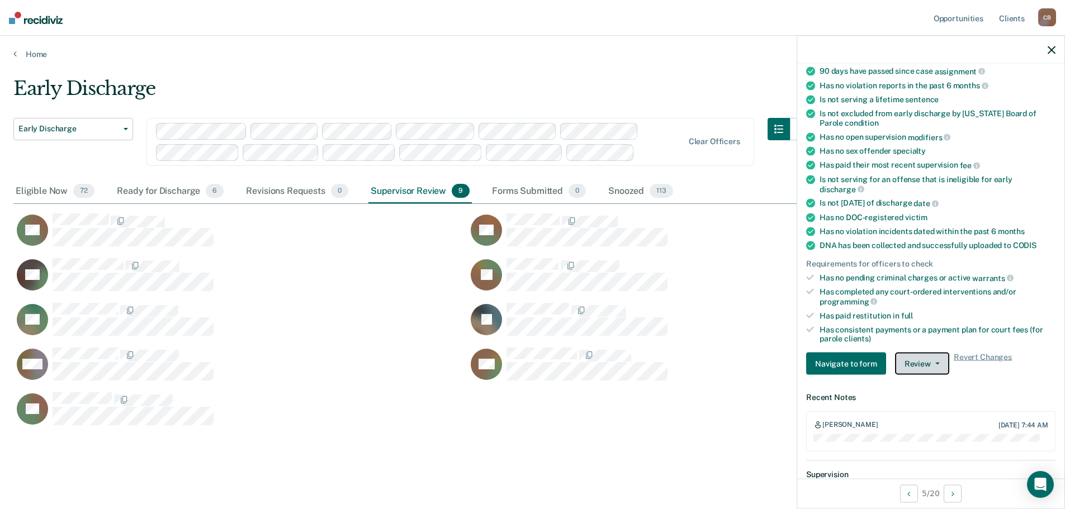
click at [933, 364] on button "Review" at bounding box center [922, 364] width 54 height 22
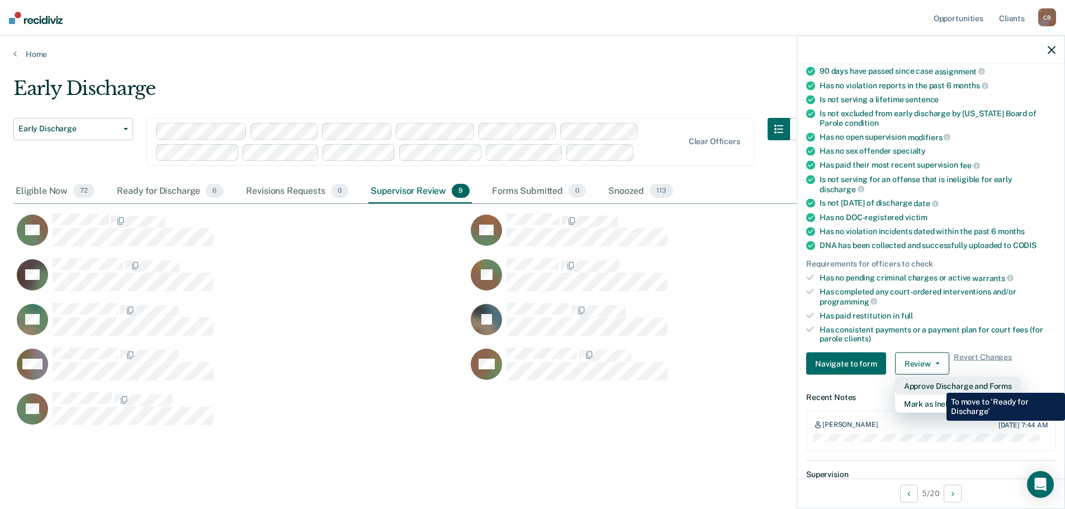
click at [938, 384] on button "Approve Discharge and Forms" at bounding box center [958, 386] width 126 height 18
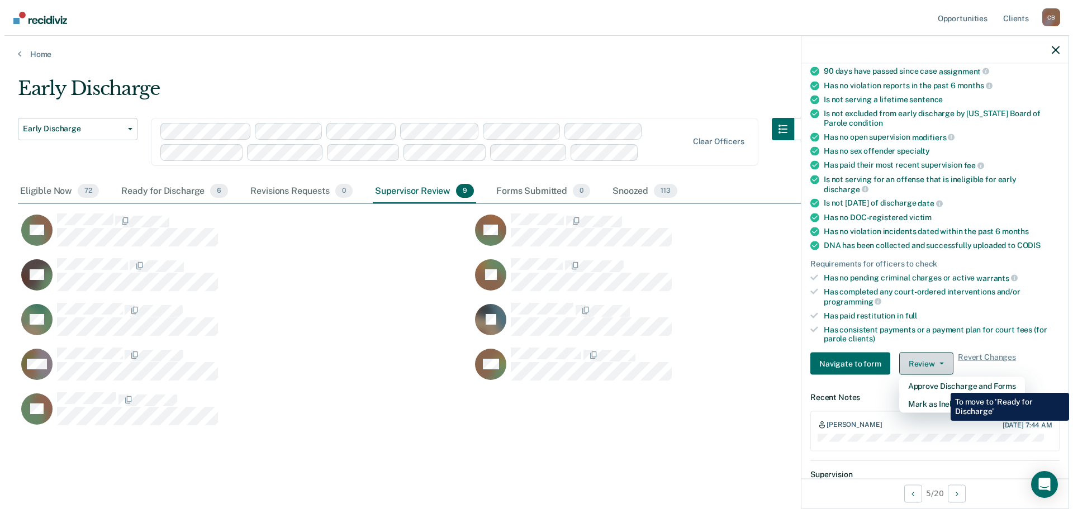
scroll to position [9, 9]
